Goal: Information Seeking & Learning: Learn about a topic

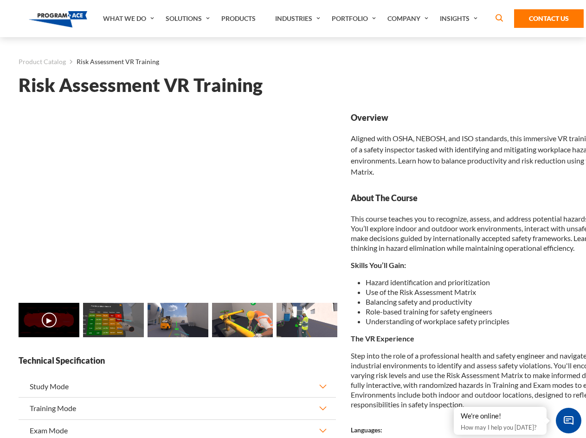
click at [189, 19] on link "Solutions" at bounding box center [189, 18] width 56 height 37
click at [0, 0] on div "AI & Computer Vision Solutions Computer Vision Quality Control AI tools for fas…" at bounding box center [0, 0] width 0 height 0
click at [0, 0] on div "AI & Computer Vision Solutions Virtual Training Solutions Virtual Tour Solution…" at bounding box center [0, 0] width 0 height 0
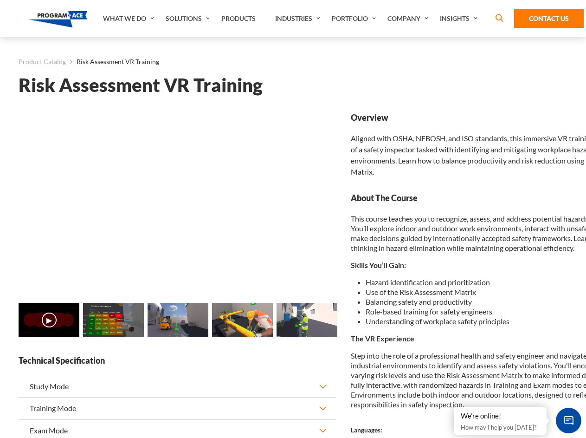
click at [0, 0] on div "AI & Computer Vision Solutions Virtual Training Solutions Virtual Tour Solution…" at bounding box center [0, 0] width 0 height 0
click at [0, 0] on div "AI & Computer Vision Solutions Computer Vision Quality Control AI tools for fas…" at bounding box center [0, 0] width 0 height 0
